Goal: Navigation & Orientation: Go to known website

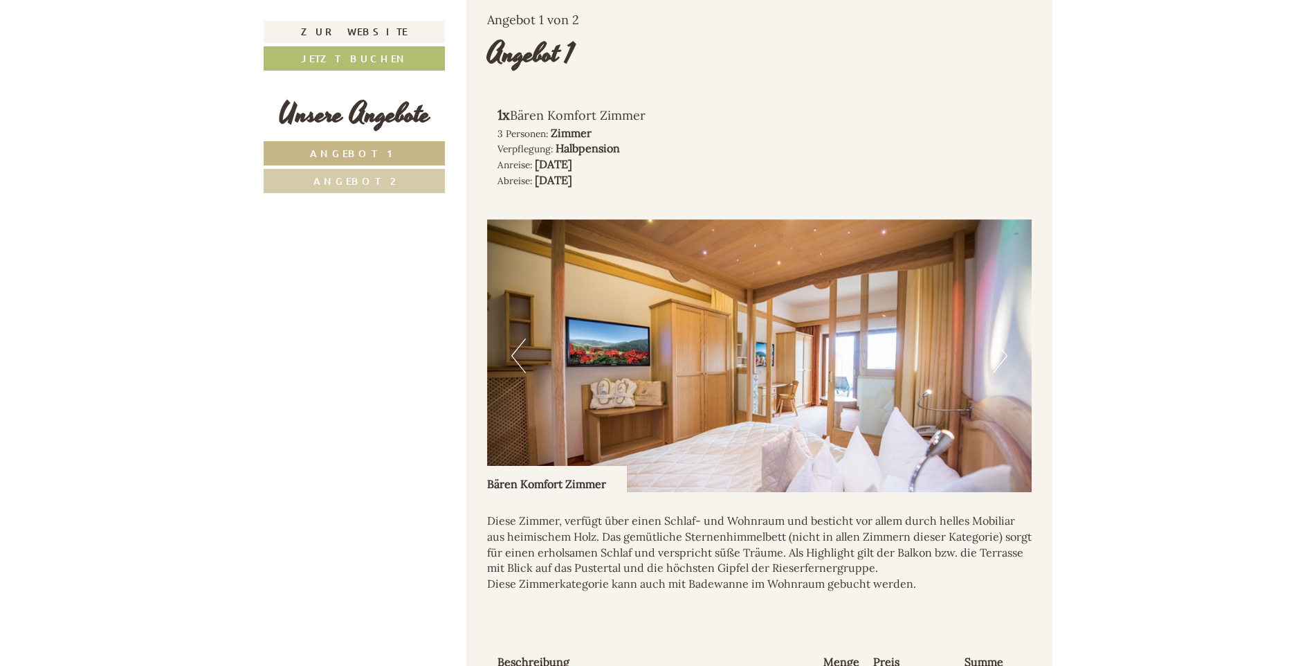
scroll to position [900, 0]
click at [718, 375] on img at bounding box center [759, 355] width 545 height 273
click at [994, 338] on button "Next" at bounding box center [1000, 355] width 15 height 35
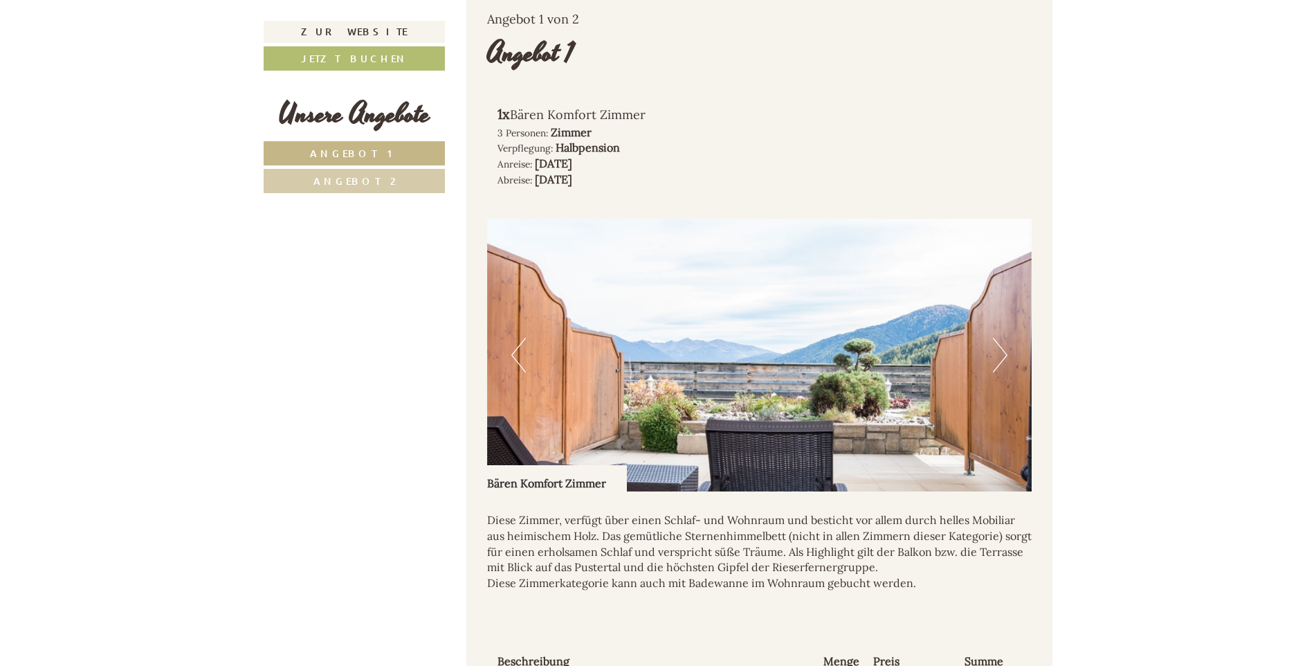
click at [1005, 338] on button "Next" at bounding box center [1000, 355] width 15 height 35
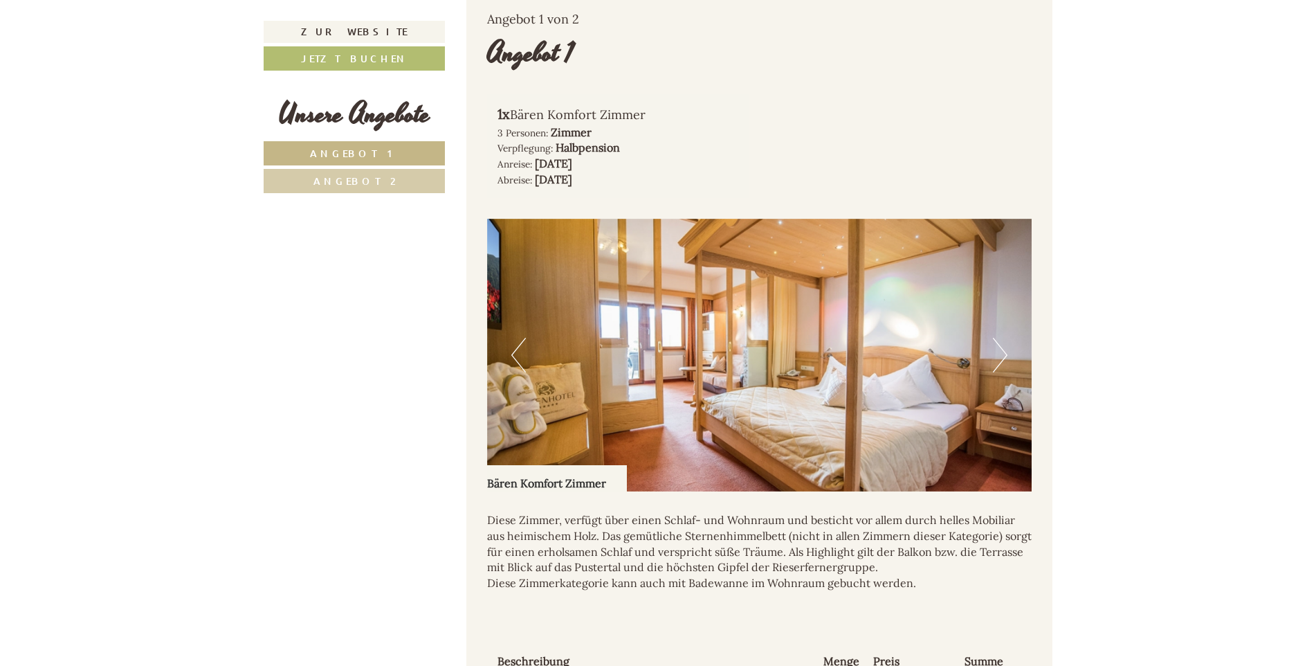
click at [999, 338] on button "Next" at bounding box center [1000, 355] width 15 height 35
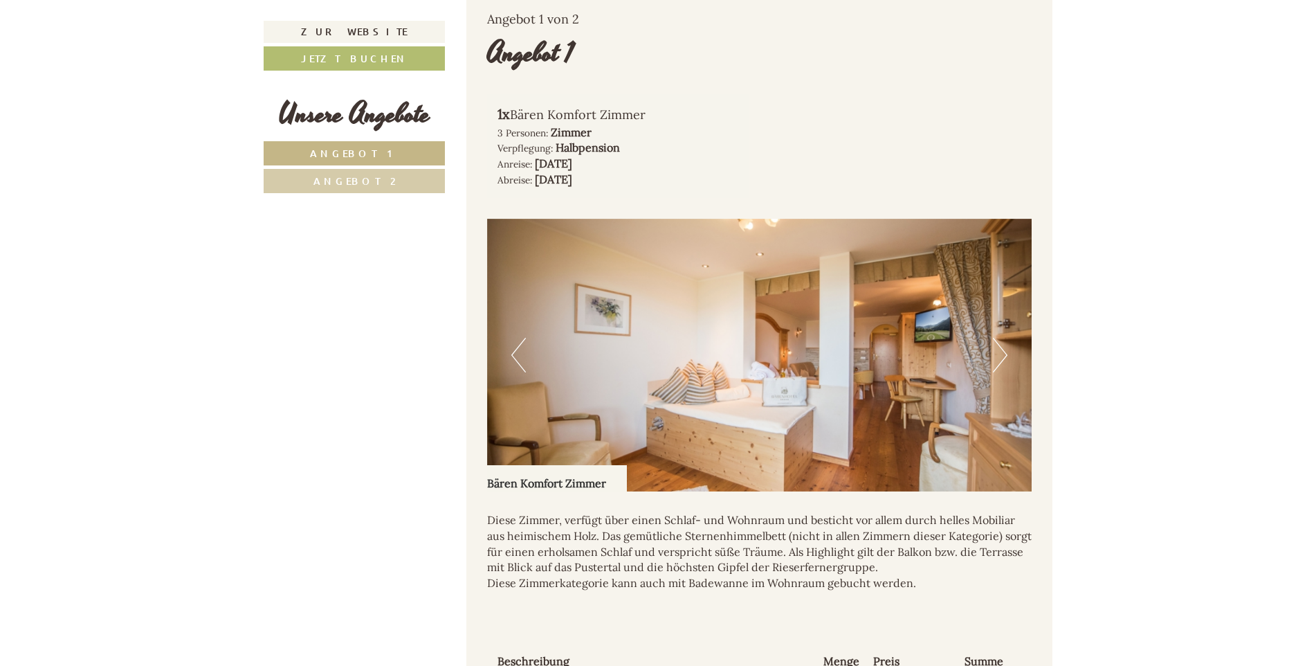
click at [999, 338] on button "Next" at bounding box center [1000, 355] width 15 height 35
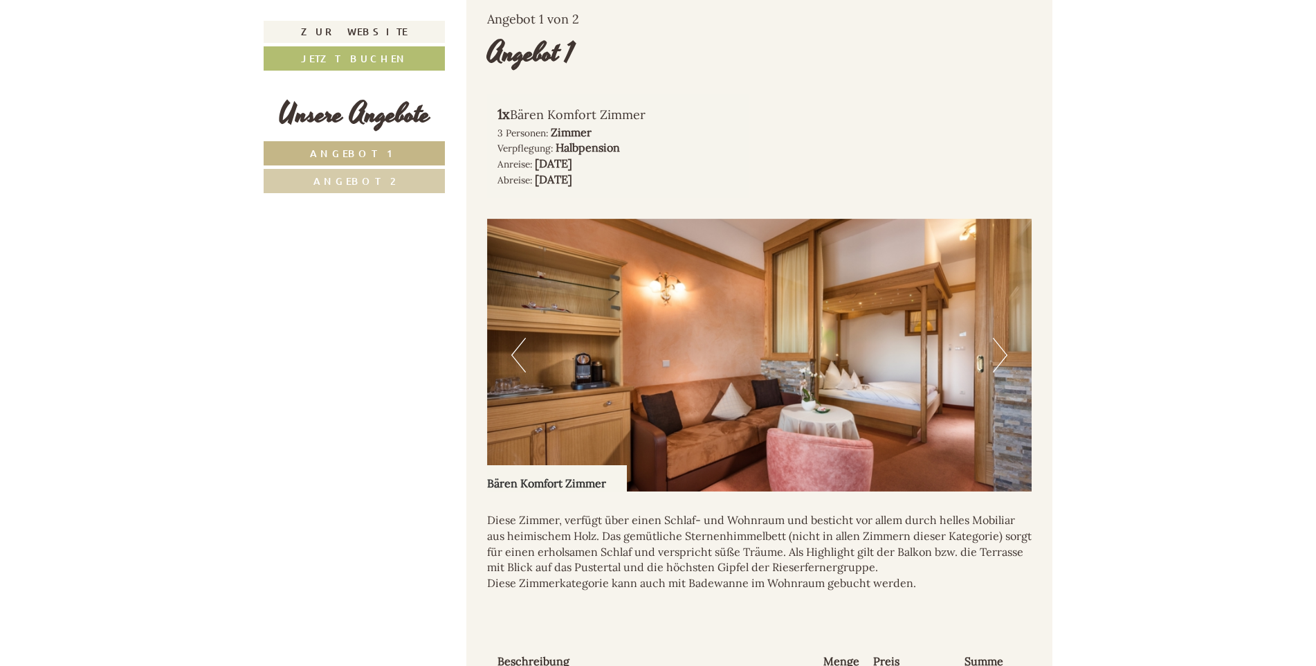
click at [999, 338] on button "Next" at bounding box center [1000, 355] width 15 height 35
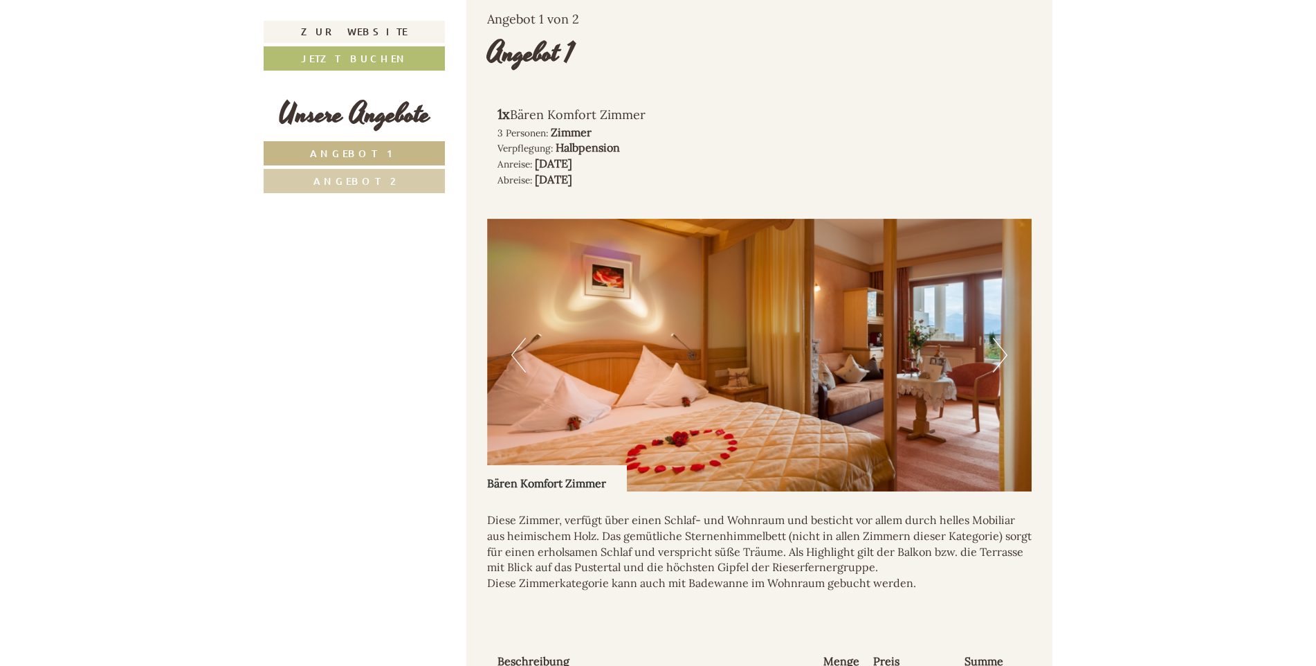
click at [999, 338] on button "Next" at bounding box center [1000, 355] width 15 height 35
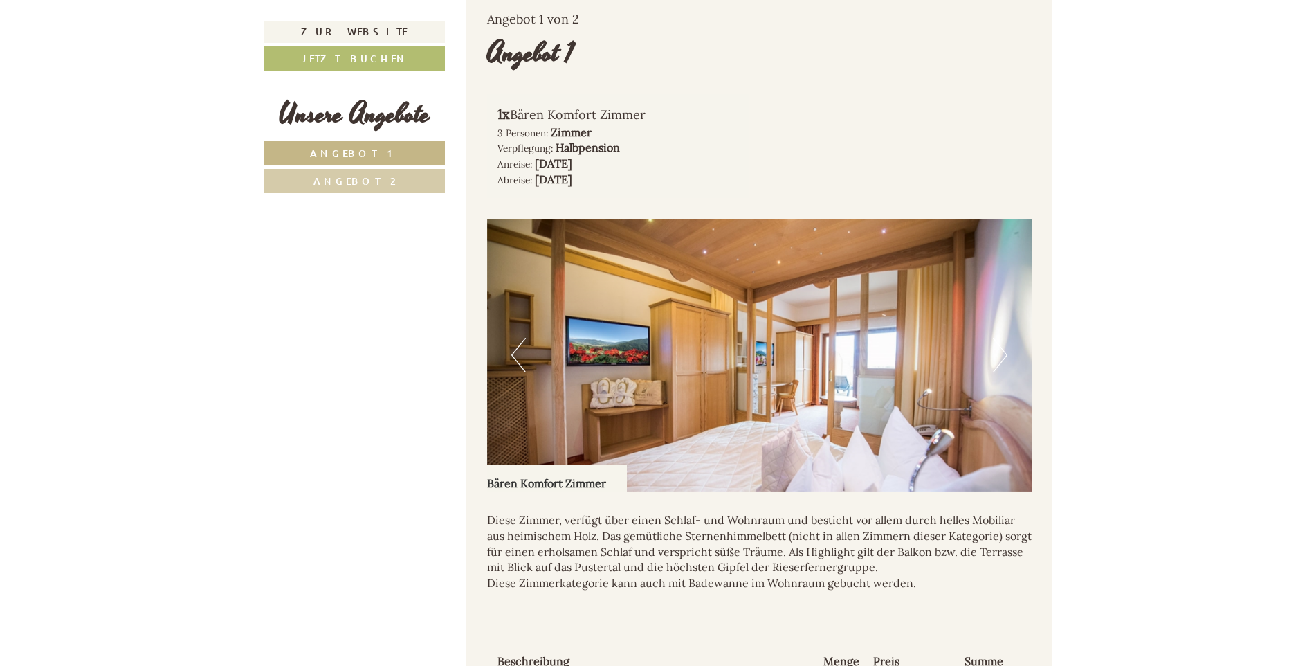
click at [999, 338] on button "Next" at bounding box center [1000, 355] width 15 height 35
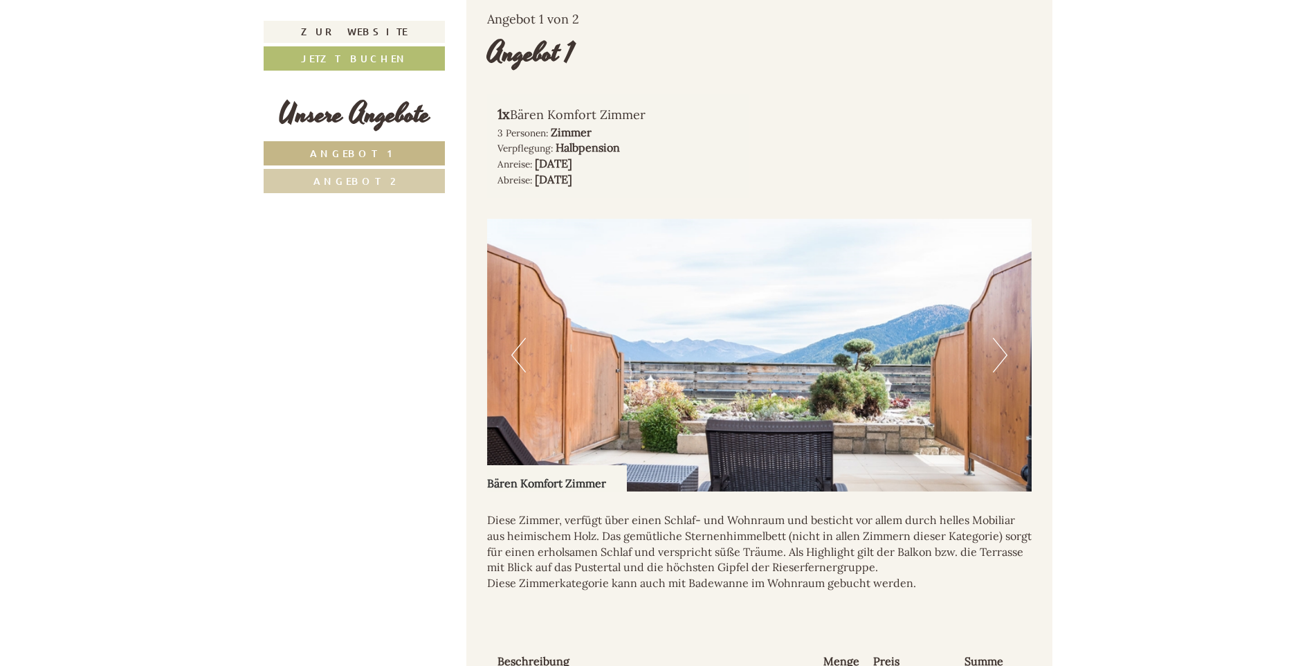
click at [999, 338] on button "Next" at bounding box center [1000, 355] width 15 height 35
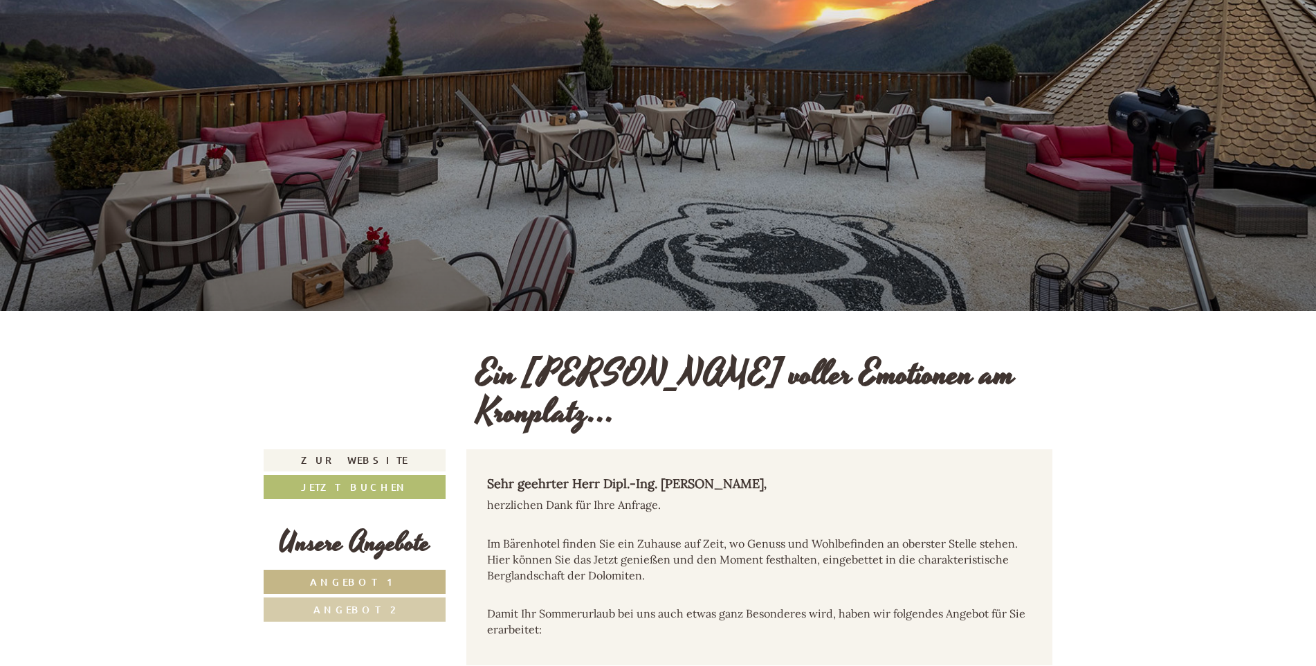
scroll to position [138, 0]
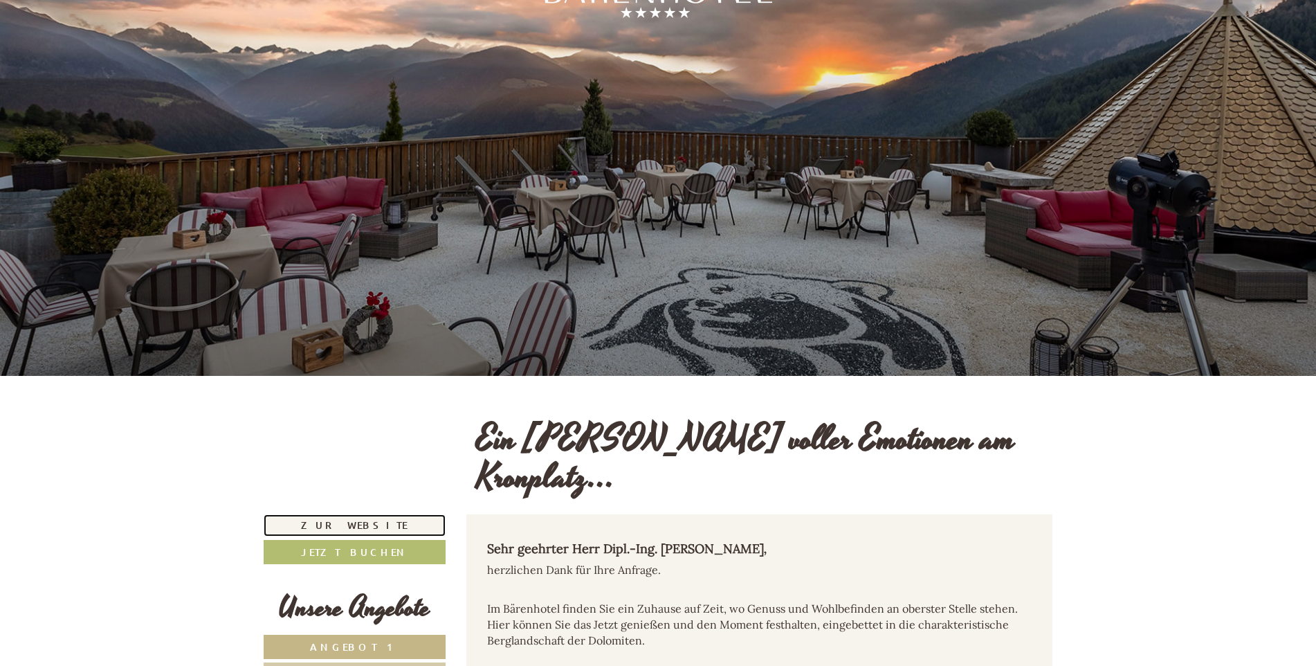
click at [358, 514] on link "Zur Website" at bounding box center [355, 525] width 182 height 22
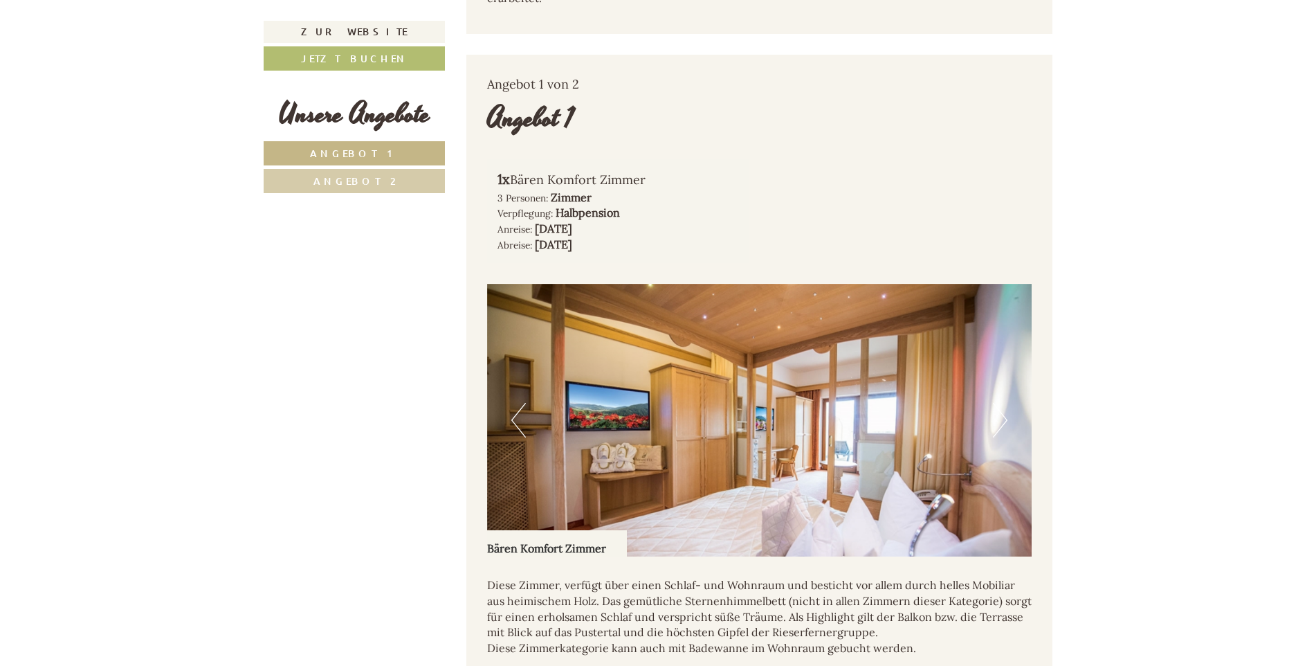
scroll to position [830, 0]
